Goal: Task Accomplishment & Management: Use online tool/utility

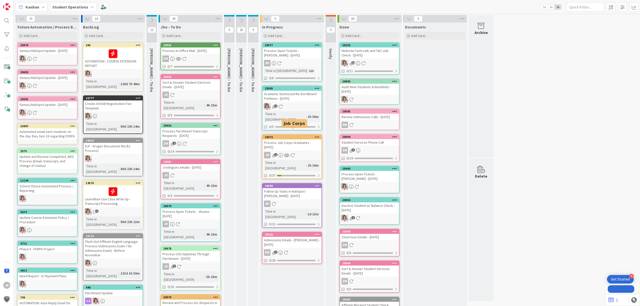
click at [277, 140] on div "Process Job Corps Graduates - [DATE]" at bounding box center [292, 145] width 59 height 11
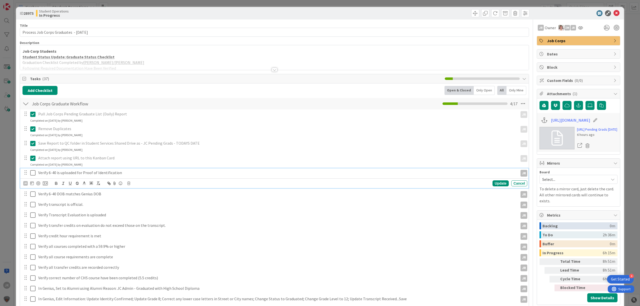
click at [32, 174] on icon at bounding box center [32, 173] width 5 height 6
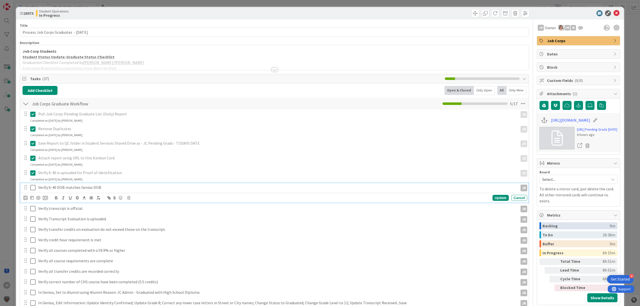
click at [33, 190] on icon at bounding box center [32, 188] width 5 height 6
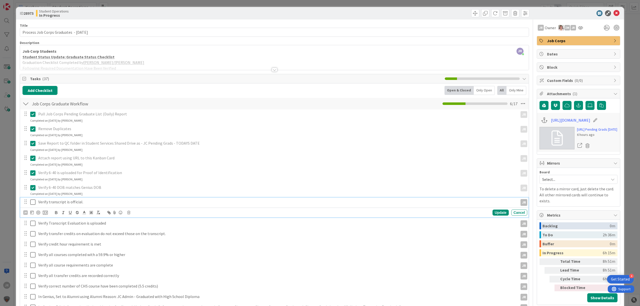
click at [33, 203] on icon at bounding box center [32, 202] width 5 height 6
click at [33, 216] on icon at bounding box center [32, 217] width 5 height 6
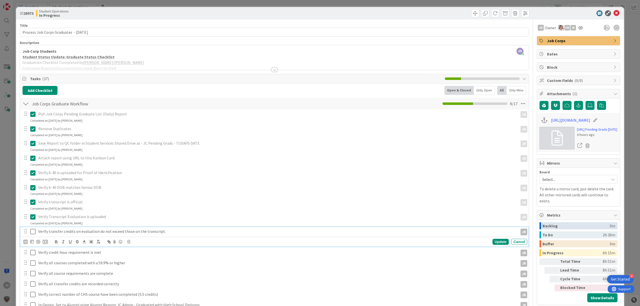
click at [33, 231] on icon at bounding box center [32, 232] width 5 height 6
click at [34, 249] on icon at bounding box center [32, 246] width 5 height 6
click at [35, 257] on div at bounding box center [29, 261] width 14 height 9
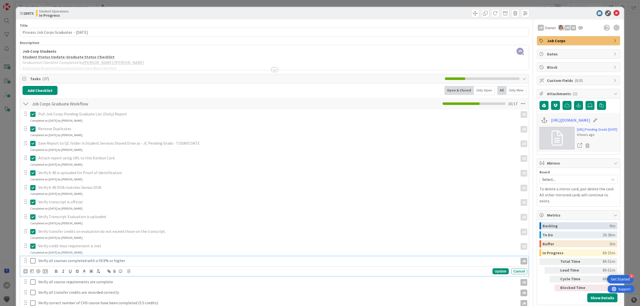
click at [34, 259] on icon at bounding box center [32, 261] width 5 height 6
click at [34, 275] on icon at bounding box center [32, 276] width 5 height 6
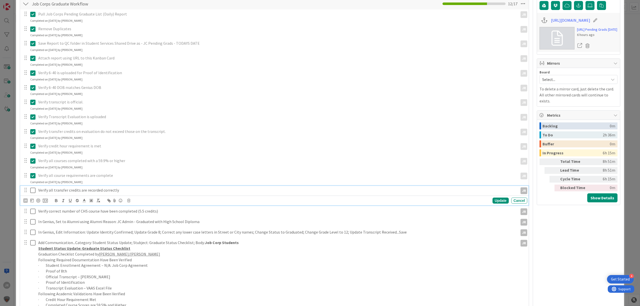
click at [32, 193] on icon at bounding box center [32, 191] width 5 height 6
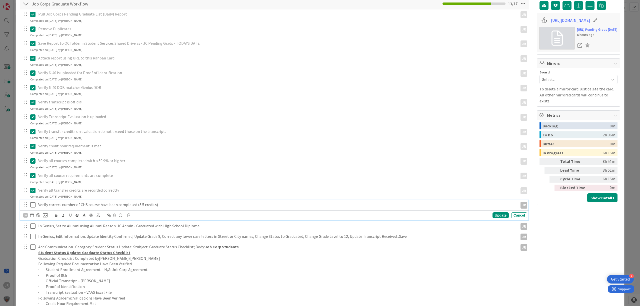
click at [32, 208] on icon at bounding box center [32, 205] width 5 height 6
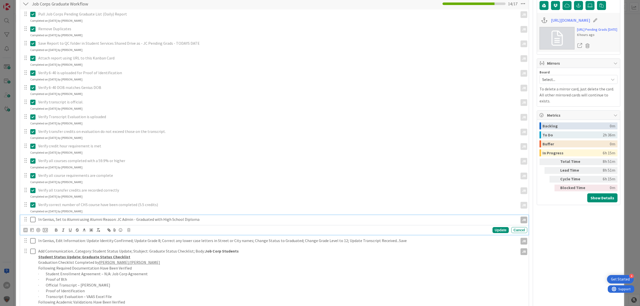
click at [34, 217] on icon at bounding box center [32, 220] width 5 height 6
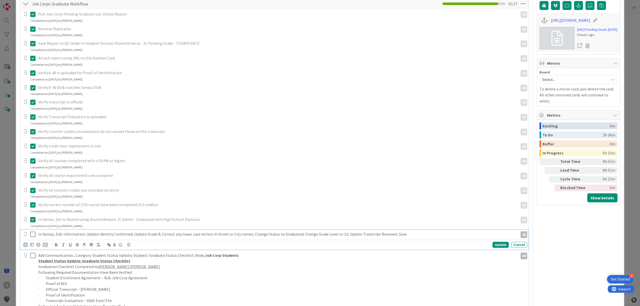
click at [35, 236] on icon at bounding box center [32, 235] width 5 height 6
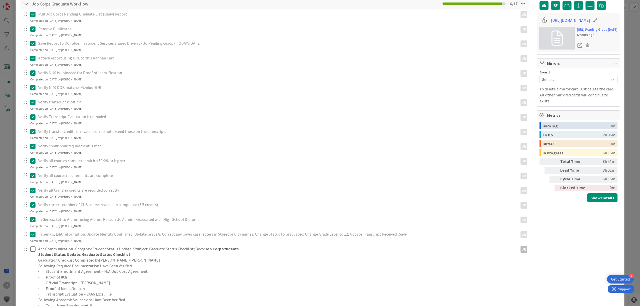
click at [34, 255] on div at bounding box center [29, 292] width 14 height 94
click at [33, 250] on icon at bounding box center [32, 249] width 5 height 6
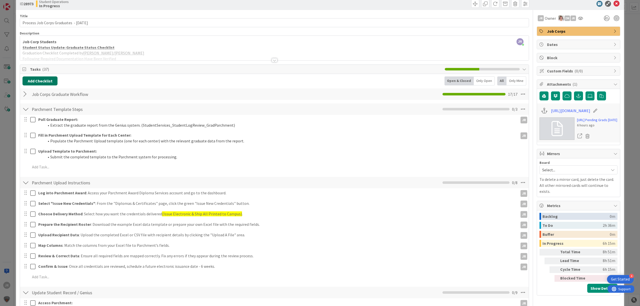
scroll to position [0, 0]
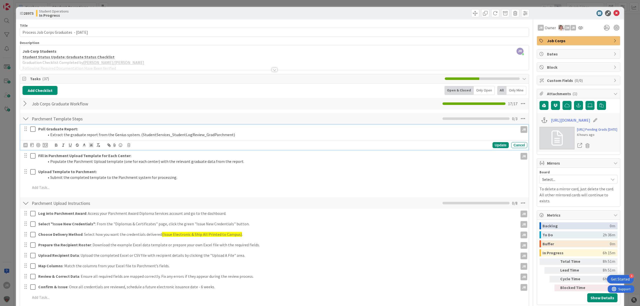
click at [33, 131] on icon at bounding box center [32, 129] width 5 height 6
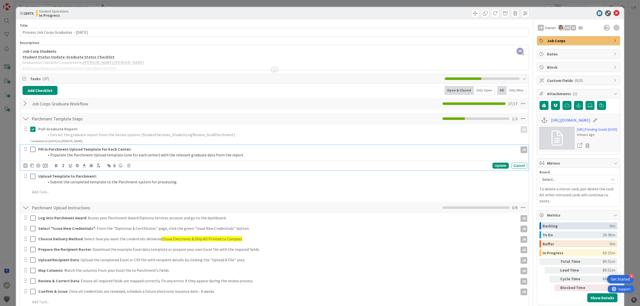
click at [34, 148] on icon at bounding box center [32, 150] width 5 height 6
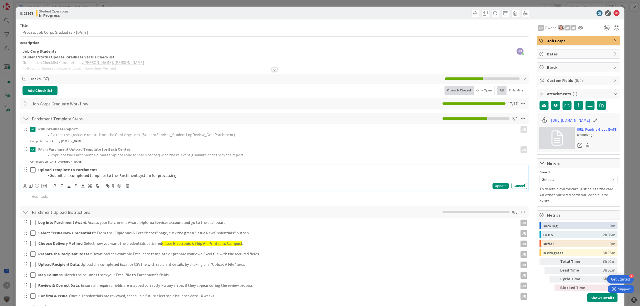
click at [33, 169] on icon at bounding box center [32, 170] width 5 height 6
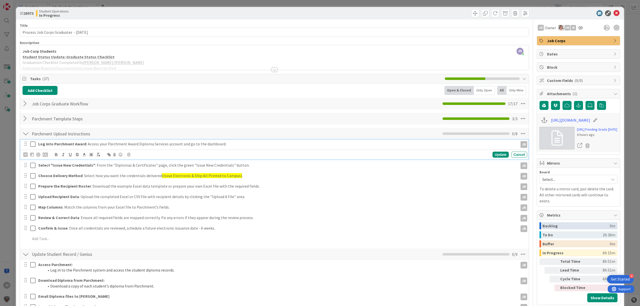
drag, startPoint x: 34, startPoint y: 147, endPoint x: 28, endPoint y: 162, distance: 15.5
click at [34, 147] on icon at bounding box center [32, 144] width 5 height 6
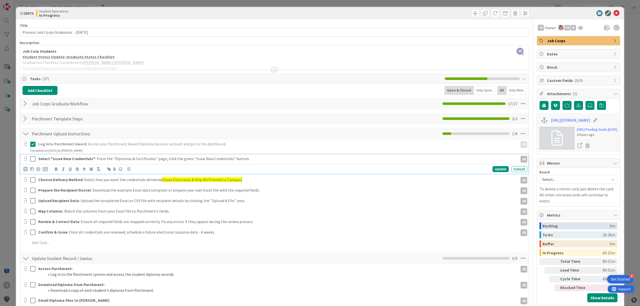
click at [30, 162] on icon at bounding box center [32, 159] width 5 height 6
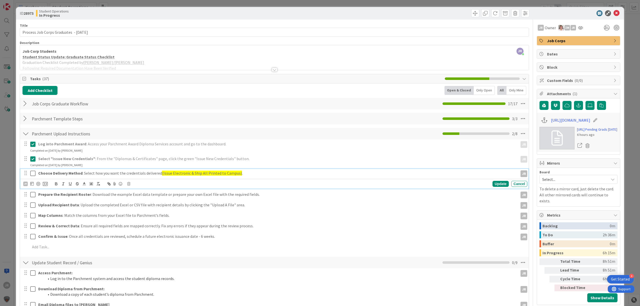
click at [33, 174] on icon at bounding box center [32, 174] width 5 height 6
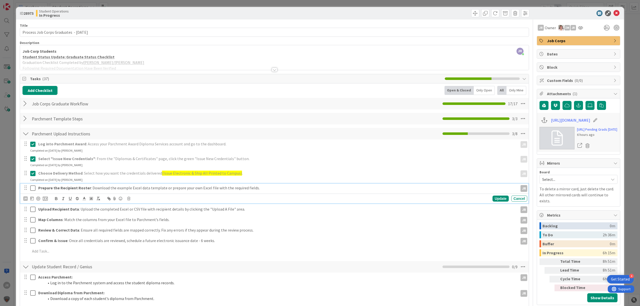
click at [34, 187] on icon at bounding box center [32, 188] width 5 height 6
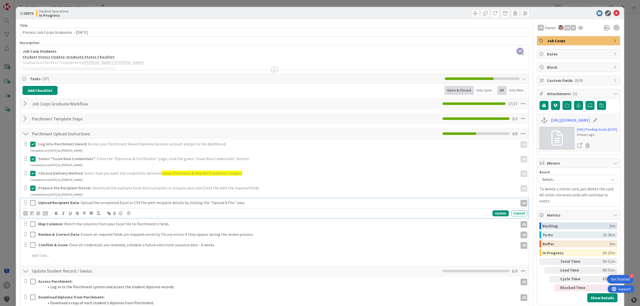
click at [32, 203] on icon at bounding box center [32, 203] width 5 height 6
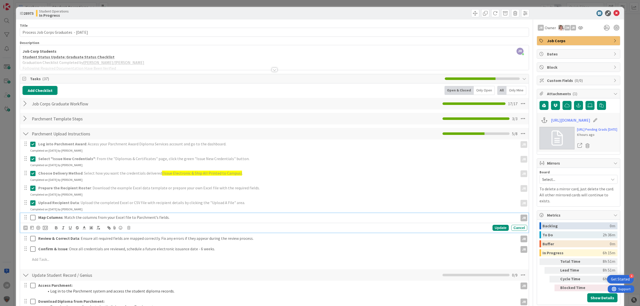
click at [31, 220] on icon at bounding box center [32, 218] width 5 height 6
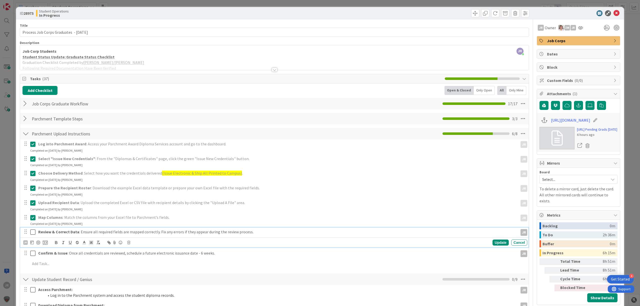
click at [33, 231] on icon at bounding box center [32, 232] width 5 height 6
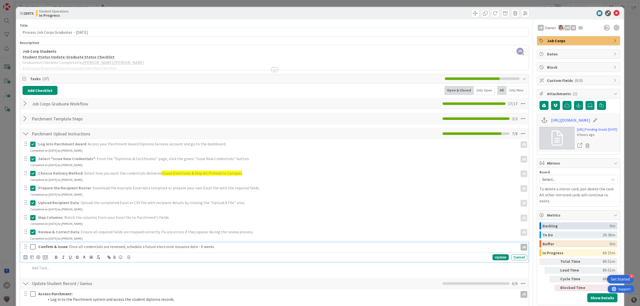
click at [35, 246] on icon at bounding box center [32, 247] width 5 height 6
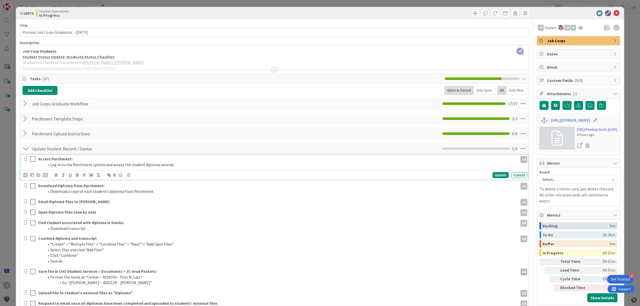
click at [32, 159] on icon at bounding box center [32, 159] width 5 height 6
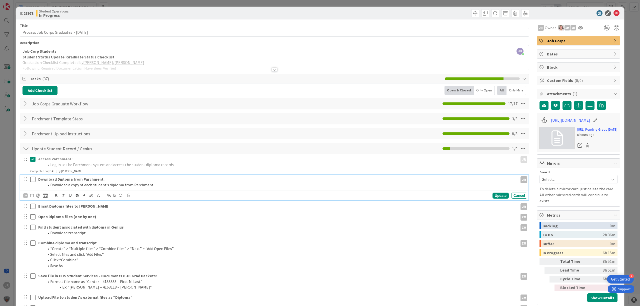
click at [35, 179] on icon at bounding box center [32, 180] width 5 height 6
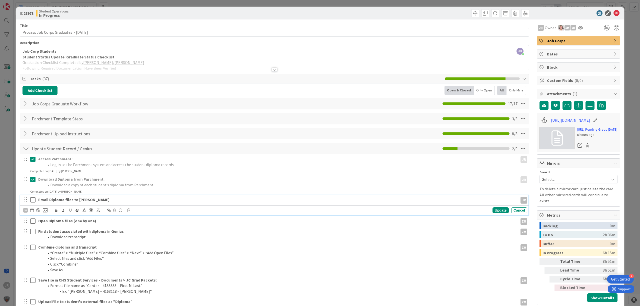
click at [33, 200] on icon at bounding box center [32, 200] width 5 height 6
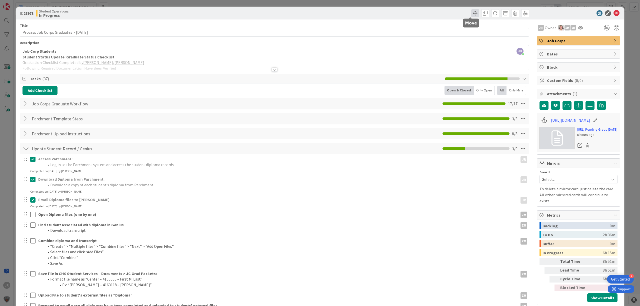
click at [472, 16] on span at bounding box center [476, 13] width 8 height 8
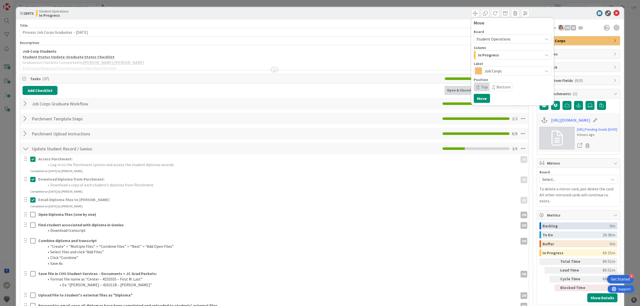
click at [498, 57] on div "In Progress" at bounding box center [510, 55] width 66 height 8
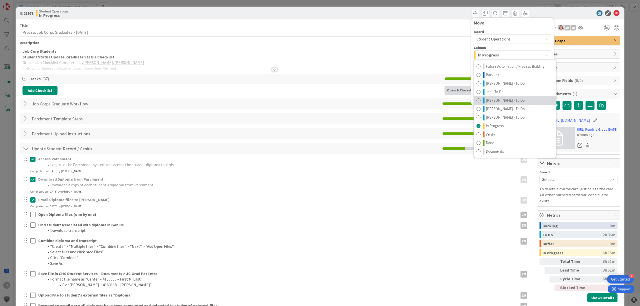
click at [494, 103] on span "[PERSON_NAME] - To Do" at bounding box center [505, 101] width 39 height 6
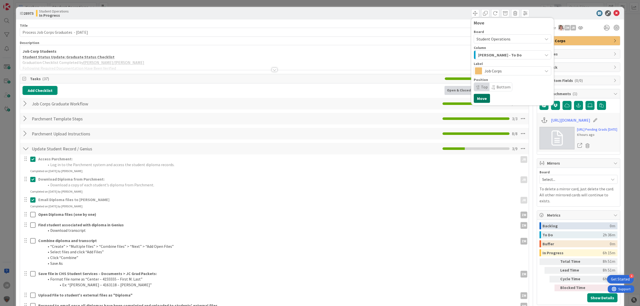
click at [481, 101] on button "Move" at bounding box center [482, 98] width 16 height 9
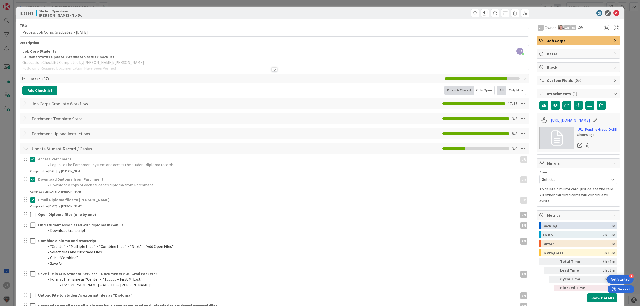
click at [318, 4] on div "ID 28973 Student Operations [PERSON_NAME] - To Do Move Move Title 41 / 128 Proc…" at bounding box center [320, 153] width 640 height 306
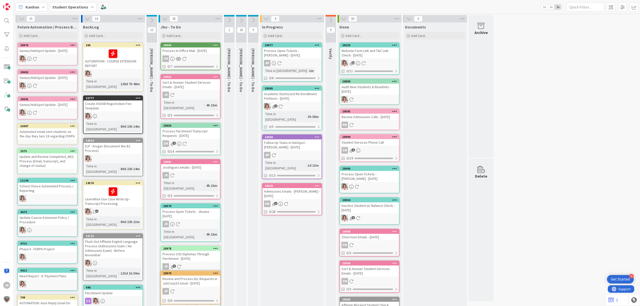
scroll to position [9, 0]
